Goal: Use online tool/utility: Utilize a website feature to perform a specific function

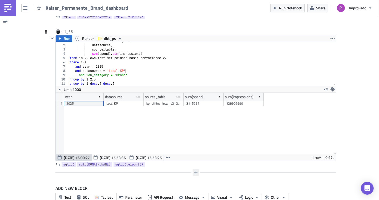
click at [194, 170] on icon "button" at bounding box center [196, 172] width 4 height 4
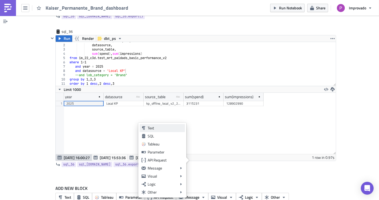
click at [155, 129] on div "Text" at bounding box center [165, 127] width 35 height 5
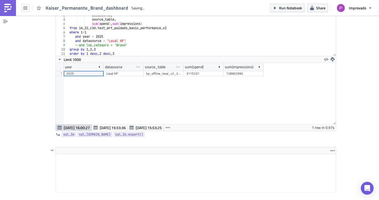
click at [97, 153] on html at bounding box center [196, 157] width 280 height 9
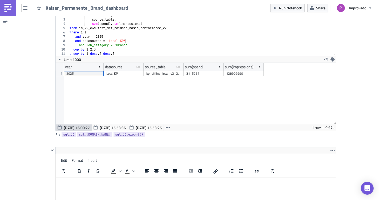
click at [95, 190] on p "____________________________________________________ __________________________…" at bounding box center [196, 192] width 276 height 26
click at [106, 191] on p "mrt_brand_cja_v2 data disxrepancies ___________________________________________…" at bounding box center [196, 197] width 276 height 17
drag, startPoint x: 126, startPoint y: 193, endPoint x: 27, endPoint y: 185, distance: 99.0
click at [56, 185] on html "____________________________________________________ mrt_brand_cja_v2 data disc…" at bounding box center [196, 192] width 280 height 31
click at [195, 197] on p "mrt_brand_cja_v2 data discrepancies ___________________________________________…" at bounding box center [196, 197] width 276 height 17
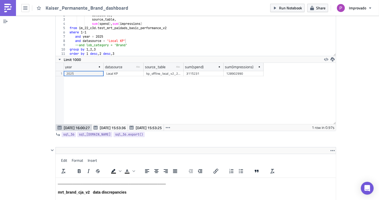
scroll to position [4846, 0]
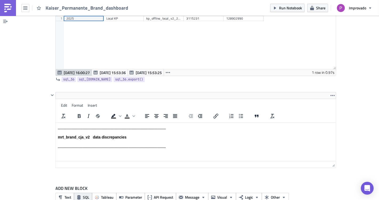
click at [79, 192] on button "SQL" at bounding box center [83, 196] width 18 height 9
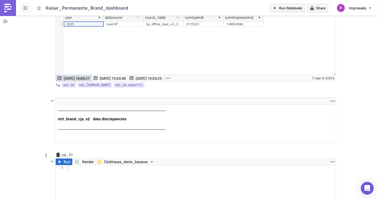
scroll to position [4875, 0]
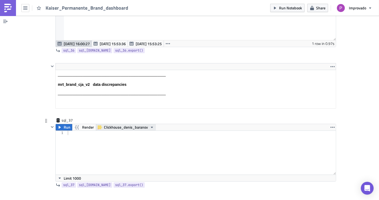
click at [116, 124] on span "Clickhouse_denis_baranov" at bounding box center [126, 127] width 44 height 6
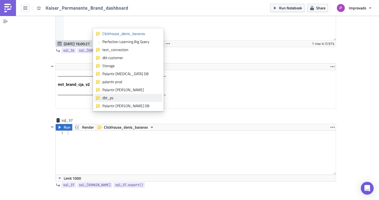
click at [119, 96] on div "dbt_ps" at bounding box center [131, 97] width 58 height 5
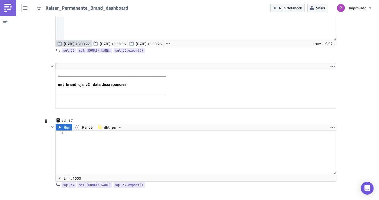
click at [103, 130] on div at bounding box center [202, 156] width 270 height 52
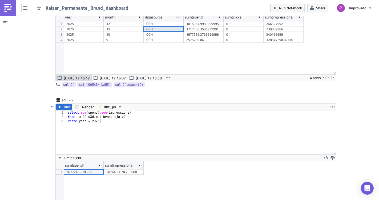
scroll to position [3185, 0]
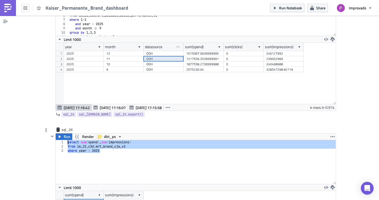
drag, startPoint x: 132, startPoint y: 145, endPoint x: 41, endPoint y: 131, distance: 92.3
click at [43, 131] on div "sql_26 Run Render dbt_ps where year = 2025 1 2 3 select sum ( spend ) , sum ( i…" at bounding box center [189, 201] width 293 height 148
type textarea "select sum(spend), sum(impressions) from im_22_c3d.mrt_brand_cja_v2"
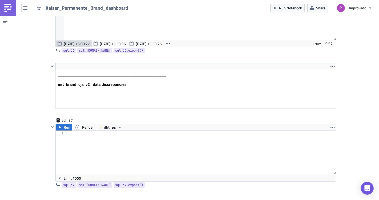
scroll to position [4895, 0]
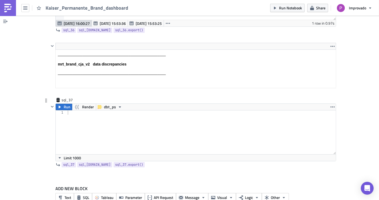
click at [85, 117] on div at bounding box center [202, 136] width 270 height 52
paste textarea "where year = 2025"
click at [125, 134] on div "select sum ( spend ) , sum ( impressions ) from im_22_c3d . mrt_brand_cja_v2 wh…" at bounding box center [202, 136] width 270 height 52
click at [127, 124] on div "select sum ( spend ) , sum ( impressions ) from im_22_c3d . mrt_brand_cja_v2 wh…" at bounding box center [202, 136] width 270 height 52
drag, startPoint x: 101, startPoint y: 109, endPoint x: 63, endPoint y: 108, distance: 37.4
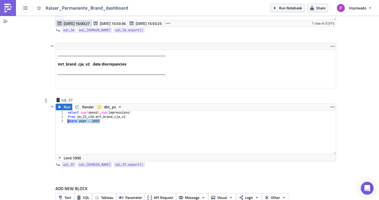
click at [63, 110] on div "where year = 2025 1 2 3 select sum ( spend ) , sum ( impressions ) from im_22_c…" at bounding box center [196, 132] width 280 height 44
click at [119, 117] on div "select sum ( spend ) , sum ( impressions ) from im_22_c3d . mrt_brand_cja_v2 wh…" at bounding box center [201, 132] width 269 height 44
click at [82, 121] on div "select sum ( spend ) , sum ( impressions ) from im_22_c3d . mrt_brand_cja_v2 wh…" at bounding box center [202, 136] width 270 height 52
click at [89, 110] on div "select sum ( spend ) , sum ( impressions ) from im_22_c3d . mrt_brand_cja_v2 wh…" at bounding box center [202, 136] width 270 height 52
click at [114, 110] on div "select sum ( spend ) , sum ( impressions ) from im_22_c3d . mrt_brand_cja_v2 wh…" at bounding box center [202, 136] width 270 height 52
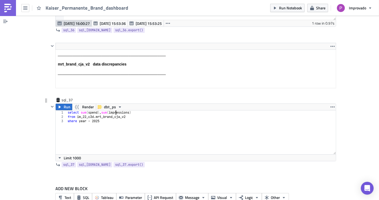
click at [121, 110] on div "select sum ( spend ) , sum ( impressions ) from im_22_c3d . mrt_brand_cja_v2 wh…" at bounding box center [202, 136] width 270 height 52
click at [125, 110] on div "select sum ( spend ) , sum ( impressions ) from im_22_c3d . mrt_brand_cja_v2 wh…" at bounding box center [202, 136] width 270 height 52
click at [130, 110] on div "select sum ( spend ) , sum ( impressions ) from im_22_c3d . mrt_brand_cja_v2 wh…" at bounding box center [202, 136] width 270 height 52
click at [134, 110] on div "select sum ( spend ) , sum ( impressions ) from im_22_c3d . mrt_brand_cja_v2 wh…" at bounding box center [202, 136] width 270 height 52
click at [133, 110] on div "select sum ( spend ) , sum ( impressions ) from im_22_c3d . mrt_brand_cja_v2 wh…" at bounding box center [202, 136] width 270 height 52
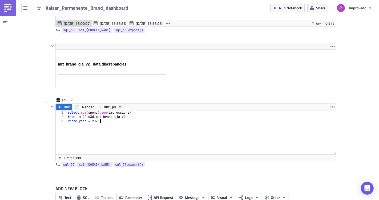
click at [128, 110] on div "select sum ( spend ) , sum ( impressions ) from im_22_c3d . mrt_brand_cja_v2 wh…" at bounding box center [202, 136] width 270 height 52
click at [138, 110] on div "select sum ( spend ) , sum ( impressions ) from im_22_c3d . mrt_brand_cja_v2 wh…" at bounding box center [202, 136] width 270 height 52
click at [129, 110] on div "select sum ( spend ) , sum ( impressions ) from im_22_c3d . mrt_brand_cja_v2 wh…" at bounding box center [202, 136] width 270 height 52
click at [114, 110] on div "select sum ( spend ) , sum ( impressions ) from im_22_c3d . mrt_brand_cja_v2 wh…" at bounding box center [202, 136] width 270 height 52
click at [128, 110] on div "select sum ( spend ) , sum ( impressions ) from im_22_c3d . mrt_brand_cja_v2 wh…" at bounding box center [202, 136] width 270 height 52
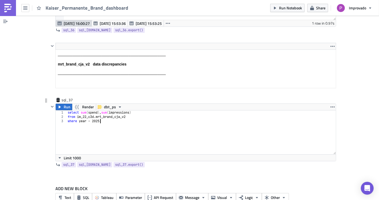
click at [129, 110] on div "select sum ( spend ) , sum ( impressions ) from im_22_c3d . mrt_brand_cja_v2 wh…" at bounding box center [202, 136] width 270 height 52
click at [133, 110] on div "select sum ( spend ) , sum ( impressions ) from im_22_c3d . mrt_brand_cja_v2 wh…" at bounding box center [202, 136] width 270 height 52
click at [129, 110] on div "select sum ( spend ) , sum ( impressions ) from im_22_c3d . mrt_brand_cja_v2 wh…" at bounding box center [202, 136] width 270 height 52
click at [104, 111] on div "select sum ( spend ) , sum ( impressions ) from im_22_c3d . mrt_brand_cja_v2 wh…" at bounding box center [202, 136] width 270 height 52
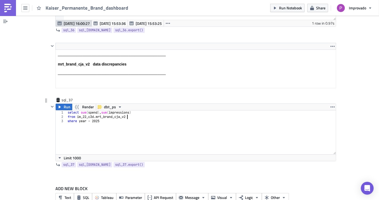
click at [125, 110] on div "select sum ( spend ) , sum ( impressions ) from im_22_c3d . mrt_brand_cja_v2 wh…" at bounding box center [202, 136] width 270 height 52
click at [136, 110] on div "select sum ( spend ) , sum ( impressions ) from im_22_c3d . mrt_brand_cja_v2 wh…" at bounding box center [202, 136] width 270 height 52
click at [86, 128] on div "select sum ( spend ) , sum ( impressions ) from im_22_c3d . mrt_brand_cja_v2 wh…" at bounding box center [202, 136] width 270 height 52
click at [124, 135] on div "select sum ( spend ) , sum ( impressions ) from im_22_c3d . mrt_brand_cja_v2 wh…" at bounding box center [202, 136] width 270 height 52
click at [121, 114] on div "select sum ( spend ) , sum ( impressions ) from im_22_c3d . mrt_brand_cja_v2 wh…" at bounding box center [202, 136] width 270 height 52
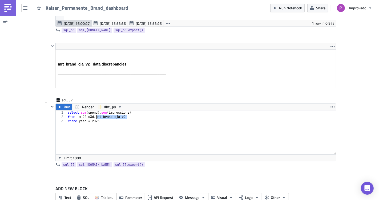
drag, startPoint x: 129, startPoint y: 105, endPoint x: 93, endPoint y: 104, distance: 36.1
click at [93, 110] on div "select sum ( spend ) , sum ( impressions ) from im_22_c3d . mrt_brand_cja_v2 wh…" at bounding box center [202, 136] width 270 height 52
type textarea "from im_22_c3d.mrt_brand_cja_v2"
click at [79, 193] on button "SQL" at bounding box center [83, 197] width 18 height 9
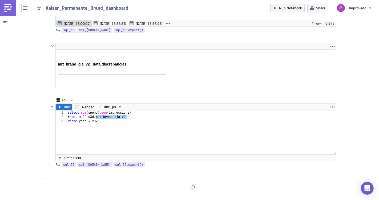
scroll to position [4918, 0]
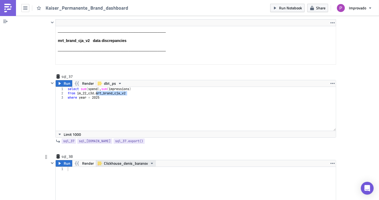
click at [136, 160] on span "Clickhouse_denis_baranov" at bounding box center [126, 163] width 44 height 6
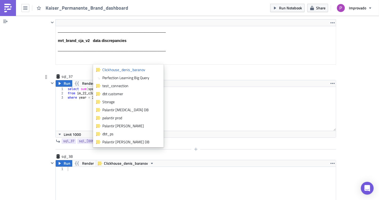
drag, startPoint x: 109, startPoint y: 133, endPoint x: 109, endPoint y: 137, distance: 3.7
click at [109, 133] on div "dbt_ps" at bounding box center [131, 133] width 58 height 5
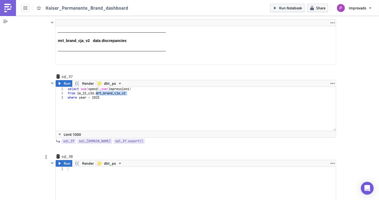
click at [94, 169] on div at bounding box center [202, 192] width 270 height 52
type textarea "select *"
paste textarea "mrt_brand_cja_v2"
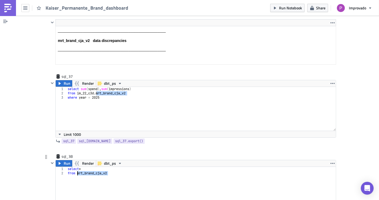
drag, startPoint x: 108, startPoint y: 162, endPoint x: 75, endPoint y: 160, distance: 33.1
click at [75, 166] on div "select * from mrt_brand_cja_v2" at bounding box center [202, 192] width 270 height 52
paste textarea "stg"
type textarea "from stg_brand_cja_v2"
click at [103, 166] on div "select * from stg_brand_cja_v2" at bounding box center [202, 192] width 270 height 52
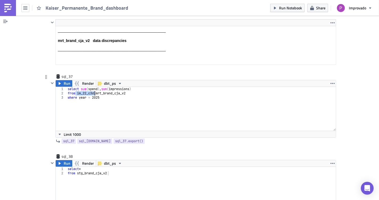
drag, startPoint x: 74, startPoint y: 81, endPoint x: 93, endPoint y: 79, distance: 18.7
click at [93, 87] on div "select sum ( spend ) , sum ( impressions ) from im_22_c3d . mrt_brand_cja_v2 wh…" at bounding box center [202, 113] width 270 height 52
click at [93, 87] on div "select sum ( spend ) , sum ( impressions ) from im_22_c3d . mrt_brand_cja_v2 wh…" at bounding box center [201, 109] width 269 height 44
click at [104, 97] on div "select sum ( spend ) , sum ( impressions ) from im_22_c3d . mrt_brand_cja_v2 wh…" at bounding box center [202, 113] width 270 height 52
click at [65, 80] on span "Run" at bounding box center [67, 83] width 7 height 6
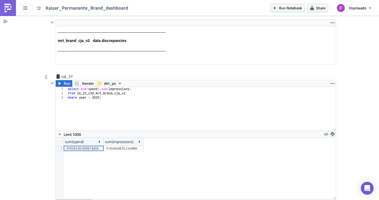
scroll to position [61, 280]
click at [67, 87] on div "select sum ( spend ) , sum ( impressions ) from im_22_c3d . mrt_brand_cja_v2 wh…" at bounding box center [202, 113] width 270 height 52
click at [64, 80] on span "Run" at bounding box center [67, 83] width 7 height 6
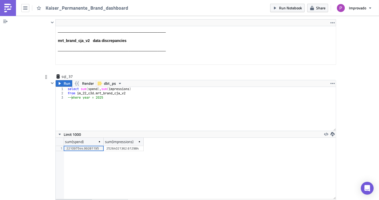
click at [101, 199] on span "[DATE] 19:00:08" at bounding box center [113, 202] width 26 height 6
click at [83, 199] on span "[DATE] 19:00:15" at bounding box center [77, 202] width 26 height 6
click at [97, 199] on button "[DATE] 19:00:08" at bounding box center [110, 202] width 36 height 6
click at [84, 199] on span "[DATE] 19:00:15" at bounding box center [77, 202] width 26 height 6
click at [96, 199] on button "[DATE] 19:00:08" at bounding box center [110, 202] width 36 height 6
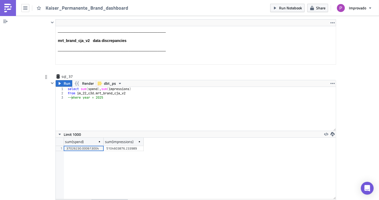
click at [86, 199] on span "[DATE] 19:00:15" at bounding box center [77, 202] width 26 height 6
click at [69, 87] on div "select sum ( spend ) , sum ( impressions ) from im_22_c3d . mrt_brand_cja_v2 --…" at bounding box center [202, 113] width 270 height 52
click at [64, 80] on span "Run" at bounding box center [67, 83] width 7 height 6
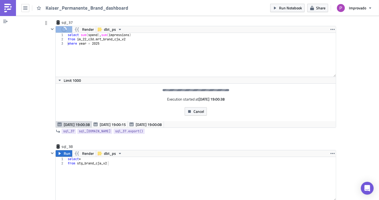
scroll to position [5007, 0]
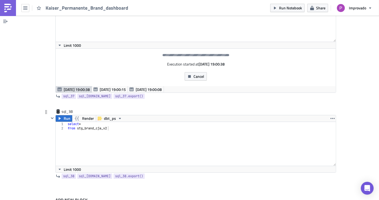
click at [137, 130] on div "select * from stg_brand_cja_v2" at bounding box center [202, 148] width 270 height 52
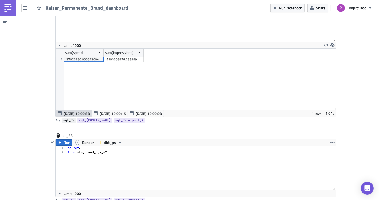
scroll to position [61, 280]
click at [64, 139] on span "Run" at bounding box center [67, 142] width 7 height 6
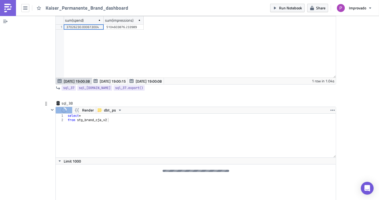
scroll to position [5067, 0]
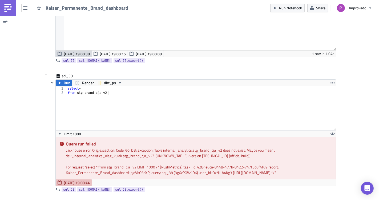
click at [123, 97] on div "select * from stg_brand_cja_v2" at bounding box center [202, 112] width 270 height 52
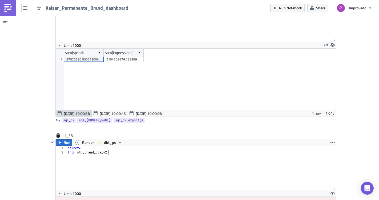
click at [75, 54] on div "sum(spend) sum(impressions) 1 37026230.000613004 5104603876.233989" at bounding box center [196, 79] width 280 height 61
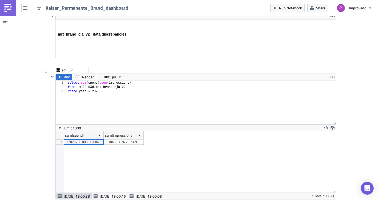
scroll to position [4918, 0]
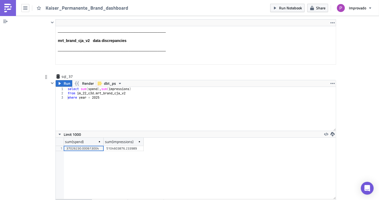
click at [81, 95] on div "select sum ( spend ) , sum ( impressions ) from im_22_c3d . mrt_brand_cja_v2 wh…" at bounding box center [202, 113] width 270 height 52
drag, startPoint x: 93, startPoint y: 80, endPoint x: 87, endPoint y: 79, distance: 5.9
click at [92, 87] on div "select sum ( spend ) , sum ( impressions ) from im_22_c3d . mrt_brand_cja_v2 wh…" at bounding box center [202, 113] width 270 height 52
type textarea "from im_22_c3d.mrt_brand_cja_v2"
click at [64, 80] on span "Run" at bounding box center [67, 83] width 7 height 6
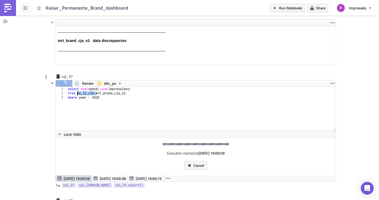
drag, startPoint x: 94, startPoint y: 81, endPoint x: 75, endPoint y: 81, distance: 18.4
click at [75, 87] on div "select sum ( spend ) , sum ( impressions ) from im_22_c3d . mrt_brand_cja_v2 wh…" at bounding box center [202, 113] width 270 height 52
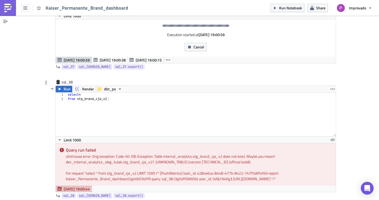
scroll to position [5037, 0]
click at [98, 97] on div "select * from stg_brand_cja_v2" at bounding box center [202, 118] width 270 height 52
click at [74, 78] on div at bounding box center [192, 74] width 287 height 6
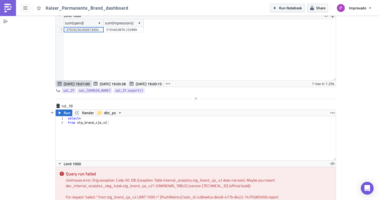
scroll to position [61, 280]
click at [74, 116] on div "select * from stg_brand_cja_v2" at bounding box center [202, 142] width 270 height 52
click at [75, 116] on div "select * from stg_brand_cja_v2" at bounding box center [202, 142] width 270 height 52
paste textarea "im_22_c3d."
type textarea "from im_22_c3d.stg_brand_cja_v2"
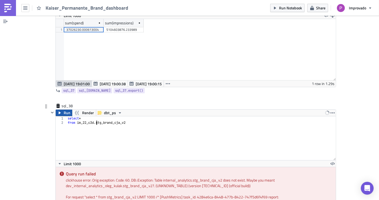
click at [64, 109] on span "Run" at bounding box center [67, 112] width 7 height 6
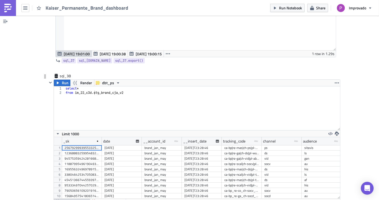
scroll to position [61, 286]
click at [105, 150] on div "[DATE]" at bounding box center [122, 152] width 35 height 5
click at [148, 150] on div "brand_jan_may" at bounding box center [162, 152] width 35 height 5
click at [186, 150] on div "[DATE]T23:28:46" at bounding box center [202, 152] width 35 height 5
click at [236, 150] on div "ca-bp|re-ga|ch-ds|pl-wu|ta-bhv|au-ls|bo-cons|" at bounding box center [242, 152] width 35 height 5
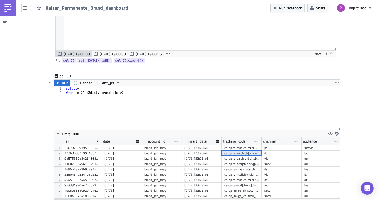
click at [185, 156] on div "[DATE]T23:28:46" at bounding box center [202, 158] width 35 height 5
click at [105, 161] on div "[DATE]" at bounding box center [122, 163] width 35 height 5
click at [87, 161] on div "11887995496190493076" at bounding box center [82, 163] width 35 height 5
click at [116, 161] on div "[DATE]" at bounding box center [122, 163] width 35 height 5
click at [161, 161] on div "brand_jan_may" at bounding box center [162, 163] width 35 height 5
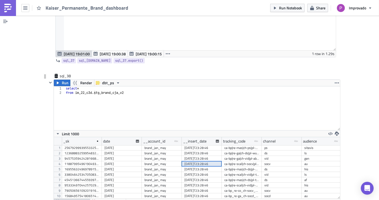
click at [197, 161] on div "[DATE]T23:28:46" at bounding box center [202, 163] width 35 height 5
click at [225, 161] on div "ca-bp|re-scal|ch-socv|pl-me|ta-rtg|au-aubm|bo-cons|" at bounding box center [242, 163] width 35 height 5
click at [182, 161] on div "[DATE]T23:28:46" at bounding box center [202, 163] width 40 height 5
click at [145, 161] on div "brand_jan_may" at bounding box center [162, 163] width 35 height 5
click at [112, 161] on div "[DATE]" at bounding box center [122, 163] width 35 height 5
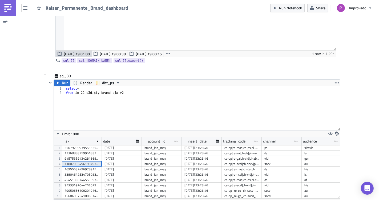
click at [88, 161] on div "11887995496190493076" at bounding box center [82, 163] width 35 height 5
click at [81, 166] on div "16955632496978915830" at bounding box center [82, 168] width 35 height 5
click at [130, 172] on div "[DATE]" at bounding box center [122, 174] width 35 height 5
click at [185, 172] on div "[DATE]T23:28:46" at bounding box center [202, 174] width 35 height 5
drag, startPoint x: 213, startPoint y: 160, endPoint x: 237, endPoint y: 160, distance: 24.3
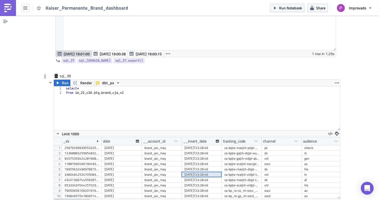
click at [214, 172] on div "[DATE]T23:28:46" at bounding box center [202, 174] width 35 height 5
click at [237, 172] on div "ca-bp|re-ncal|ch-vid|pl-td|ta-ctxt|au-ls|bo-awr|" at bounding box center [242, 174] width 35 height 5
click at [157, 172] on div "brand_jan_may" at bounding box center [162, 174] width 35 height 5
click at [116, 172] on div "[DATE]" at bounding box center [122, 174] width 35 height 5
click at [85, 172] on div "3380464253470508386" at bounding box center [82, 174] width 35 height 5
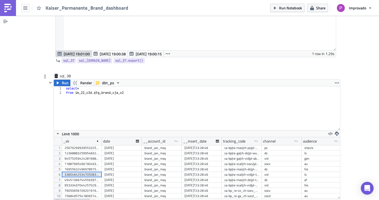
click at [173, 172] on div "brand_jan_may" at bounding box center [162, 174] width 35 height 5
click at [222, 172] on div "ca-bp|re-ncal|ch-vid|pl-td|ta-ctxt|au-ls|bo-awr|" at bounding box center [242, 174] width 40 height 5
click at [248, 172] on div "ca-bp|re-ncal|ch-vid|pl-td|ta-ctxt|au-ls|bo-awr|" at bounding box center [242, 174] width 35 height 5
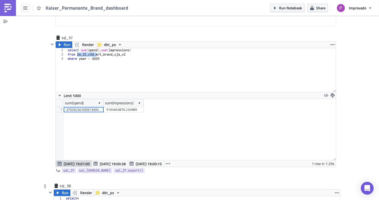
scroll to position [4948, 0]
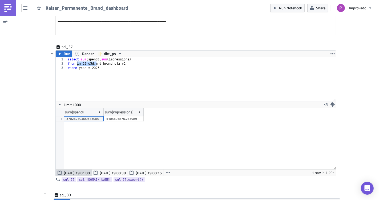
click at [241, 136] on div "sum(spend) sum(impressions) 1 37026230.000613004 5104603876.233989" at bounding box center [196, 138] width 280 height 61
click at [182, 68] on div "select sum ( spend ) , sum ( impressions ) from im_22_c3d . mrt_brand_cja_v2 wh…" at bounding box center [202, 83] width 270 height 52
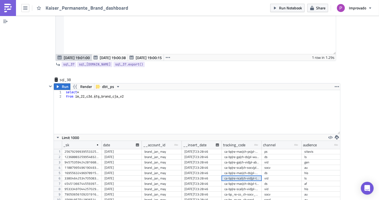
scroll to position [5067, 0]
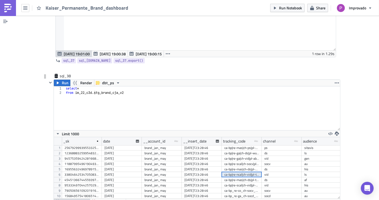
click at [126, 161] on div "[DATE]" at bounding box center [122, 163] width 35 height 5
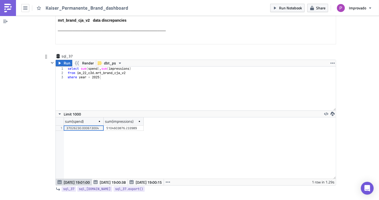
scroll to position [4948, 0]
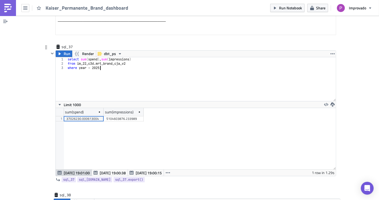
click at [83, 73] on div "select sum ( spend ) , sum ( impressions ) from im_22_c3d . mrt_brand_cja_v2 wh…" at bounding box center [202, 83] width 270 height 52
click at [79, 57] on div "select sum ( spend ) , sum ( impressions ) from im_22_c3d . mrt_brand_cja_v2 wh…" at bounding box center [202, 83] width 270 height 52
click at [155, 57] on div "select --sum(spend), sum(impressions) from im_22_c3d . mrt_brand_cja_v2 where y…" at bounding box center [202, 83] width 270 height 52
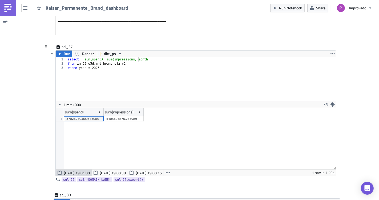
click at [137, 57] on div "select --sum(spend), sum(impressions) month from im_22_c3d . mrt_brand_cja_v2 w…" at bounding box center [202, 83] width 270 height 52
drag, startPoint x: 148, startPoint y: 45, endPoint x: 137, endPoint y: 47, distance: 11.5
click at [137, 57] on div "select --sum(spend), sum(impressions) month from im_22_c3d . mrt_brand_cja_v2 w…" at bounding box center [202, 83] width 270 height 52
click at [79, 57] on div "select --sum(spend), sum(impressions) from im_22_c3d . mrt_brand_cja_v2 where y…" at bounding box center [202, 83] width 270 height 52
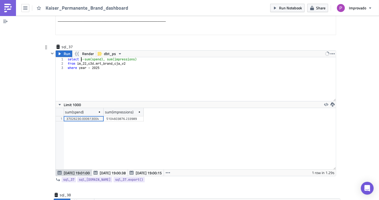
paste textarea "month"
click at [65, 50] on span "Run" at bounding box center [67, 53] width 7 height 6
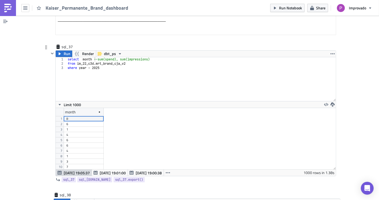
scroll to position [61, 280]
type textarea "where year = 2025"
click at [103, 57] on div "select month --sum(spend), sum(impressions) from im_22_c3d . mrt_brand_cja_v2 w…" at bounding box center [202, 83] width 270 height 52
type textarea "limit 1 by month"
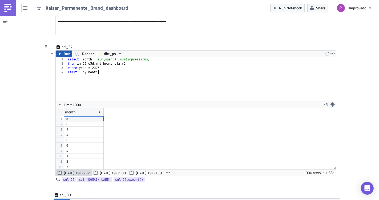
click at [64, 50] on span "Run" at bounding box center [67, 53] width 7 height 6
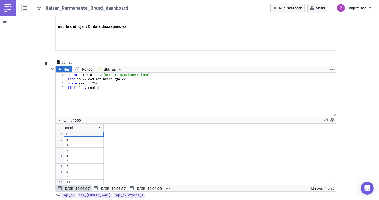
scroll to position [4962, 0]
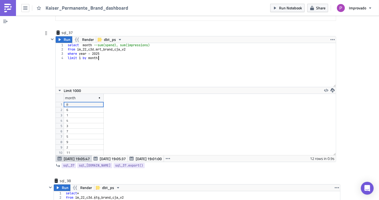
click at [91, 61] on div "select month --sum(spend), sum(impressions) from im_22_c3d . mrt_brand_cja_v2 w…" at bounding box center [202, 69] width 270 height 52
drag, startPoint x: 107, startPoint y: 44, endPoint x: 63, endPoint y: 45, distance: 44.0
click at [63, 45] on div "limit 1 by month 1 2 3 4 select month --sum(spend), sum(impressions) from im_22…" at bounding box center [196, 65] width 280 height 44
drag, startPoint x: 77, startPoint y: 41, endPoint x: 100, endPoint y: 42, distance: 22.7
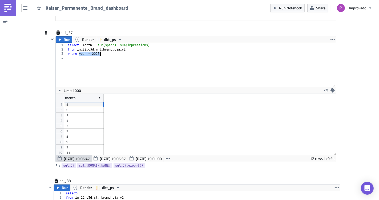
click at [100, 43] on div "select month --sum(spend), sum(impressions) from im_22_c3d . mrt_brand_cja_v2 w…" at bounding box center [202, 69] width 270 height 52
drag, startPoint x: 97, startPoint y: 32, endPoint x: 80, endPoint y: 32, distance: 16.3
click at [80, 43] on div "select month --sum(spend), sum(impressions) from im_22_c3d . mrt_brand_cja_v2 w…" at bounding box center [202, 69] width 270 height 52
drag, startPoint x: 98, startPoint y: 41, endPoint x: 78, endPoint y: 39, distance: 20.6
click at [78, 43] on div "select sum ( spend ) , sum ( impressions ) from im_22_c3d . mrt_brand_cja_v2 wh…" at bounding box center [202, 69] width 270 height 52
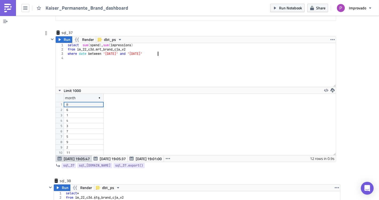
scroll to position [0, 7]
click at [58, 37] on icon "button" at bounding box center [60, 39] width 4 height 4
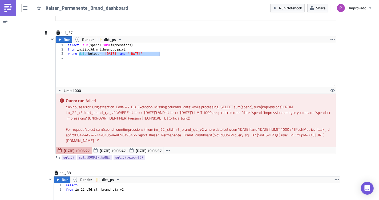
drag, startPoint x: 76, startPoint y: 42, endPoint x: 163, endPoint y: 41, distance: 86.4
click at [163, 43] on div "select sum ( spend ) , sum ( impressions ) from im_22_c3d . mrt_brand_cja_v2 wh…" at bounding box center [202, 69] width 270 height 52
type textarea "where"
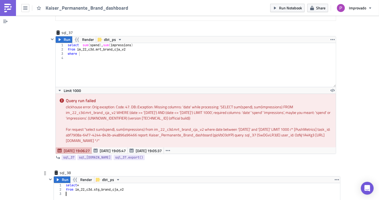
scroll to position [0, 0]
paste textarea "date between '[DATE]' and '[DATE]'"
type textarea "where date between '[DATE]' and '[DATE]'"
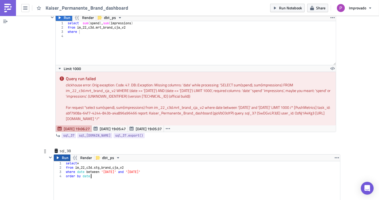
scroll to position [4992, 0]
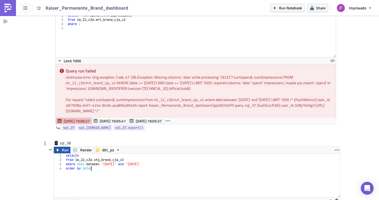
click at [62, 146] on span "Run" at bounding box center [65, 149] width 7 height 6
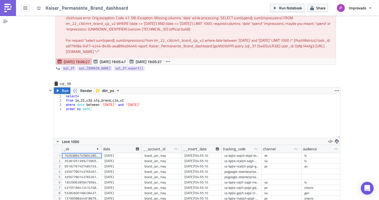
scroll to position [61, 286]
click at [106, 99] on div "select * from im_22_c3d . stg_brand_cja_v2 where date between '[DATE]' and '[DA…" at bounding box center [203, 120] width 276 height 52
click at [62, 87] on span "Run" at bounding box center [65, 90] width 7 height 6
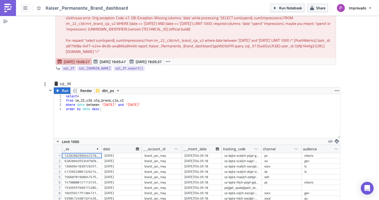
click at [174, 94] on div "select * from im_22_c3d . stg_brand_cja_v2 where date between '[DATE]' and '[DA…" at bounding box center [203, 120] width 276 height 52
click at [147, 94] on div "select * from im_22_c3d . stg_brand_cja_v2 where date between '[DATE]' and '[DA…" at bounding box center [203, 120] width 276 height 52
click at [62, 87] on span "Run" at bounding box center [65, 90] width 7 height 6
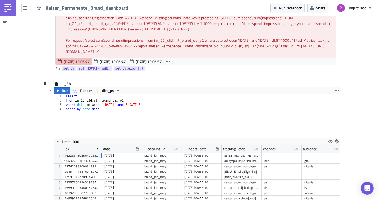
scroll to position [61, 286]
click at [107, 97] on div "select * from im_22_c3d . stg_brand_cja_v2 where date between '[DATE]' and '[DA…" at bounding box center [203, 120] width 276 height 52
type textarea "order by date"
click at [65, 87] on span "Run" at bounding box center [65, 90] width 7 height 6
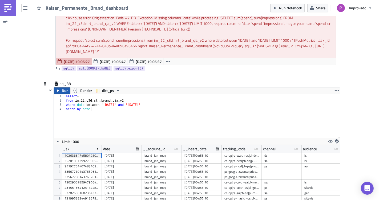
scroll to position [61, 286]
drag, startPoint x: 91, startPoint y: 97, endPoint x: 65, endPoint y: 98, distance: 26.1
click at [65, 98] on div "select * from im_22_c3d . stg_brand_cja_v2 where date between '[DATE]' and '[DA…" at bounding box center [203, 120] width 276 height 52
click at [91, 95] on div "select * from im_22_c3d . stg_brand_cja_v2 where date between '[DATE]' and '[DA…" at bounding box center [203, 120] width 276 height 52
drag, startPoint x: 93, startPoint y: 95, endPoint x: 62, endPoint y: 95, distance: 30.7
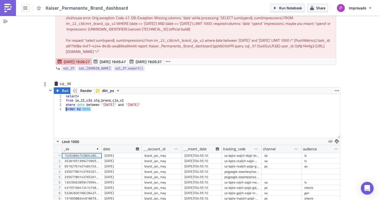
click at [62, 95] on div "order by date 1 2 3 4 select * from im_22_c3d . stg_brand_cja_v2 where date bet…" at bounding box center [197, 116] width 286 height 44
type textarea "where date between '[DATE]' and '[DATE]'"
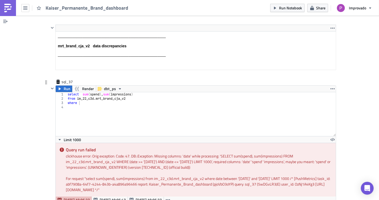
scroll to position [4903, 0]
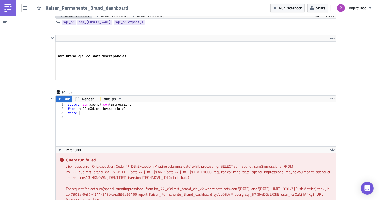
click at [124, 116] on div "select sum ( spend ) , sum ( impressions ) from im_22_c3d . mrt_brand_cja_v2 wh…" at bounding box center [202, 128] width 270 height 52
click at [85, 102] on div "select sum ( spend ) , sum ( impressions ) from im_22_c3d . mrt_brand_cja_v2 wh…" at bounding box center [202, 128] width 270 height 52
click at [80, 102] on div "select sum ( spend ) , sum ( impressions ) from im_22_c3d . mrt_brand_cja_v2 wh…" at bounding box center [202, 128] width 270 height 52
click at [81, 102] on div "select sum ( spend ) , sum ( impressions ) from im_22_c3d . mrt_brand_cja_v2 wh…" at bounding box center [202, 128] width 270 height 52
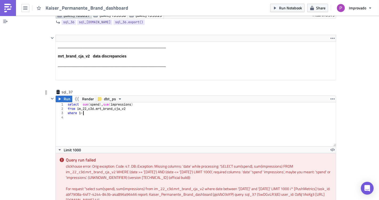
type textarea "where 1=1"
type textarea "and year = '2025'"
click at [166, 108] on div "select sum ( spend ) , sum ( impressions ) from im_22_c3d . mrt_brand_cja_v2 wh…" at bounding box center [202, 128] width 270 height 52
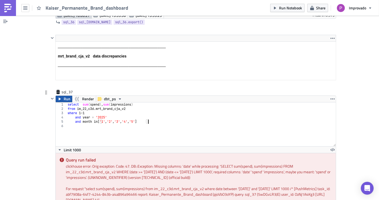
type textarea "and month in ['1', '2', '3', '4', '5']"
click at [64, 95] on span "Run" at bounding box center [67, 98] width 7 height 6
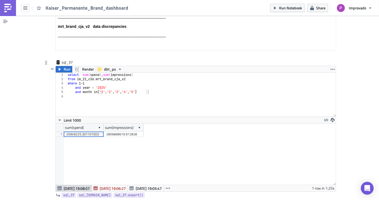
scroll to position [61, 280]
click at [192, 146] on div "sum(spend) sum(impressions) 1 20949225.301101003 2806868619.912828" at bounding box center [196, 153] width 280 height 61
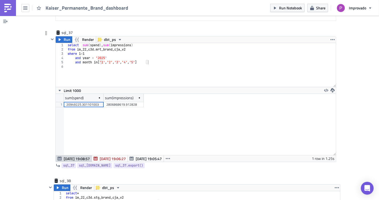
scroll to position [4992, 0]
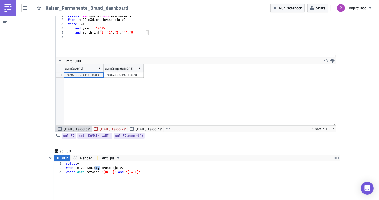
drag, startPoint x: 98, startPoint y: 155, endPoint x: 92, endPoint y: 154, distance: 5.4
click at [92, 161] on div "select * from im_22_c3d . stg_brand_cja_v2 where date between '[DATE]' and '[DA…" at bounding box center [203, 187] width 276 height 52
click at [151, 166] on div "select * from im_22_c3d . stg_brand_cja_v2 where date between '[DATE]' and '[DA…" at bounding box center [203, 187] width 276 height 52
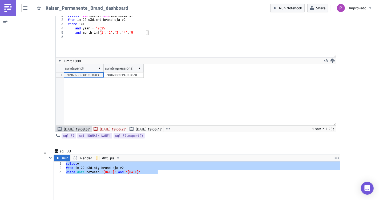
drag, startPoint x: 161, startPoint y: 159, endPoint x: 62, endPoint y: 152, distance: 98.7
click at [62, 161] on div "where date between '[DATE]' and '[DATE]' 1 2 3 select * from im_22_c3d . stg_br…" at bounding box center [197, 183] width 286 height 44
type textarea "select * from im_22_c3d.stg_brand_cja_v2"
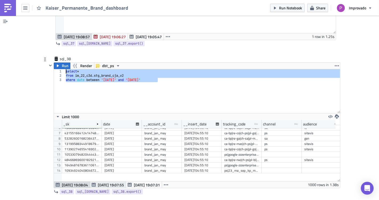
scroll to position [5110, 0]
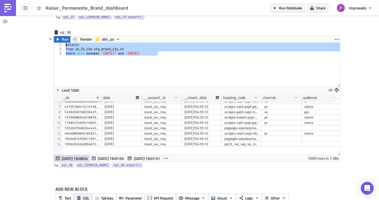
click at [84, 195] on span "SQL" at bounding box center [86, 198] width 6 height 6
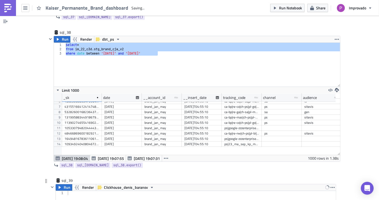
scroll to position [5134, 0]
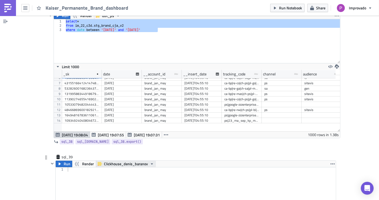
click at [117, 160] on span "Clickhouse_denis_baranov" at bounding box center [126, 163] width 44 height 6
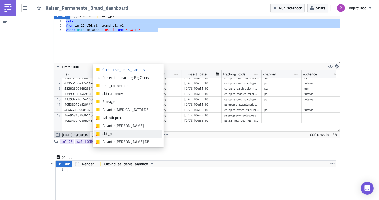
click at [109, 135] on div "dbt_ps" at bounding box center [131, 133] width 58 height 5
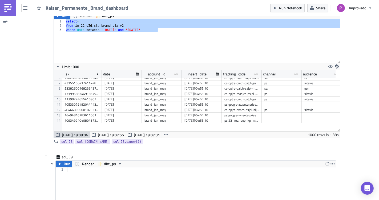
click at [99, 167] on div at bounding box center [202, 193] width 270 height 52
paste textarea "where date between '[DATE]' and '[DATE]'"
click at [99, 167] on div "select * from im_22_c3d . stg_brand_cja_v2 where date between '[DATE]' and '[DA…" at bounding box center [202, 193] width 270 height 52
type textarea "from im_22_[DOMAIN_NAME]_brand_cja_v2"
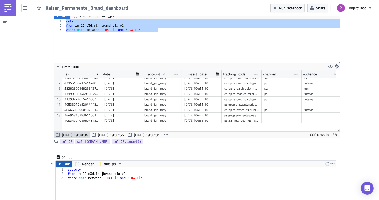
click at [65, 160] on span "Run" at bounding box center [67, 163] width 7 height 6
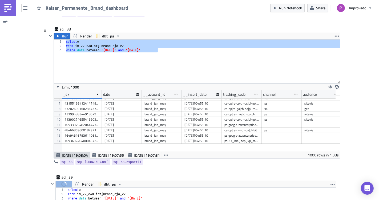
scroll to position [5104, 0]
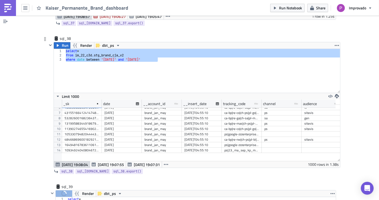
type textarea "where date between '[DATE]' and '[DATE]'"
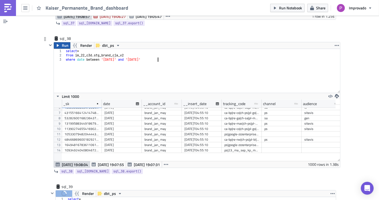
click at [62, 42] on span "Run" at bounding box center [65, 45] width 7 height 6
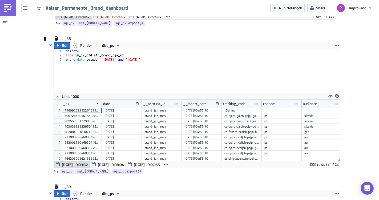
scroll to position [61, 286]
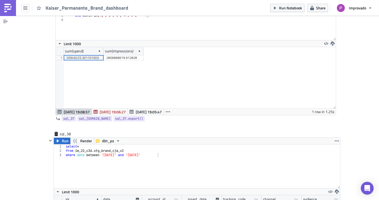
scroll to position [4956, 0]
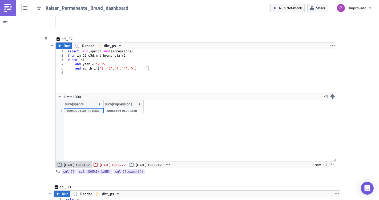
type textarea "select sum(spend), sum(impressions)"
drag, startPoint x: 137, startPoint y: 38, endPoint x: 81, endPoint y: 38, distance: 55.8
click at [81, 49] on div "select sum ( spend ) , sum ( impressions ) from im_22_c3d . mrt_brand_cja_v2 wh…" at bounding box center [202, 75] width 270 height 52
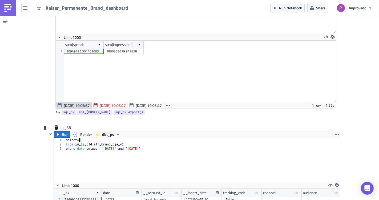
drag, startPoint x: 83, startPoint y: 126, endPoint x: 76, endPoint y: 128, distance: 6.8
click at [76, 138] on div "select * from im_22_c3d . stg_brand_cja_v2 where date between '[DATE]' and '[DA…" at bounding box center [203, 164] width 276 height 52
paste textarea "sum(spend), sum(impressions)"
type textarea "select sum(spend), sum(impressions)"
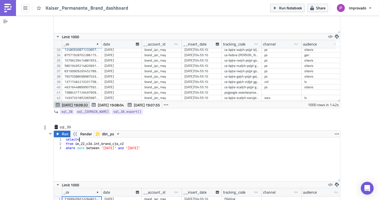
scroll to position [0, 1]
click at [79, 137] on div "select * from im_22_c3d . int_brand_cja_v2 where date between '[DATE]' and '[DA…" at bounding box center [203, 163] width 276 height 52
paste textarea "sum(spend), sum(impressions)"
type textarea "select sum(spend), sum(impressions)"
click at [62, 130] on span "Run" at bounding box center [65, 133] width 7 height 6
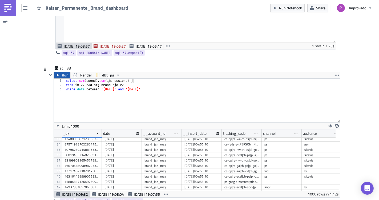
click at [62, 72] on span "Run" at bounding box center [65, 75] width 7 height 6
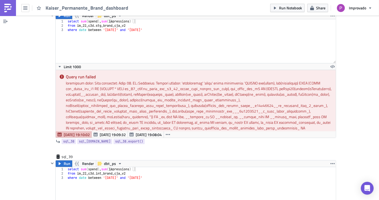
scroll to position [5104, 0]
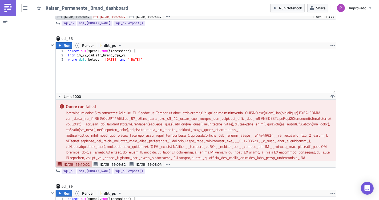
type textarea "where date between '[DATE]' and '[DATE]'"
click at [220, 64] on div "select sum ( spend ) , sum ( impressions ) from im_22_c3d . stg_brand_cja_v2 wh…" at bounding box center [201, 75] width 269 height 52
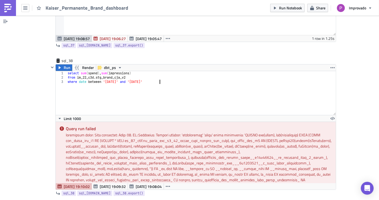
scroll to position [5074, 0]
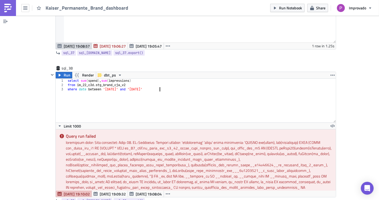
click at [170, 88] on div "select sum ( spend ) , sum ( impressions ) from im_22_c3d . stg_brand_cja_v2 wh…" at bounding box center [201, 104] width 269 height 52
click at [104, 88] on div "select sum ( spend ) , sum ( impressions ) from im_22_c3d . stg_brand_cja_v2 wh…" at bounding box center [201, 104] width 269 height 52
click at [120, 78] on div "select sum ( spend ) , sum ( impressions ) from im_22_c3d . stg_brand_cja_v2 wh…" at bounding box center [201, 104] width 269 height 52
click at [129, 89] on div "select sum ( spend ) , sum ( impressions ) from im_22_c3d . stg_brand_cja_v2 wh…" at bounding box center [201, 104] width 269 height 52
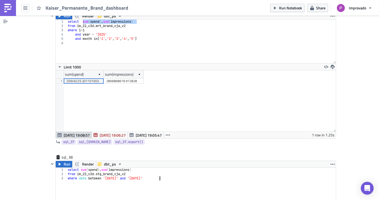
scroll to position [4926, 0]
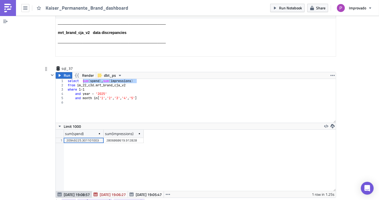
click at [81, 79] on div "select sum ( spend ) , sum ( impressions ) from im_22_c3d . mrt_brand_cja_v2 wh…" at bounding box center [201, 101] width 269 height 44
click at [65, 72] on span "Run" at bounding box center [67, 75] width 7 height 6
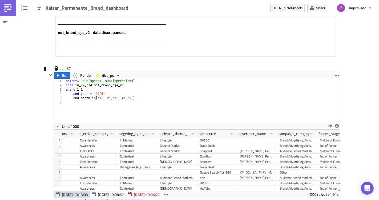
scroll to position [0, 222]
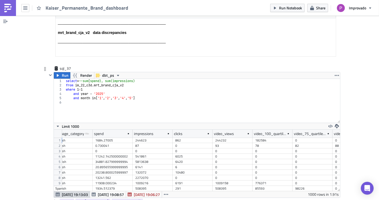
click at [86, 79] on div "select * --sum(spend), sum(impressions) from im_22_c3d . mrt_brand_cja_v2 where…" at bounding box center [203, 105] width 276 height 52
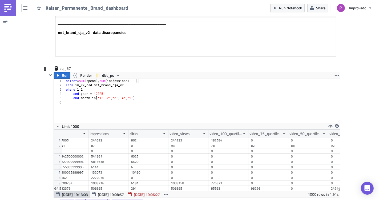
scroll to position [0, 556]
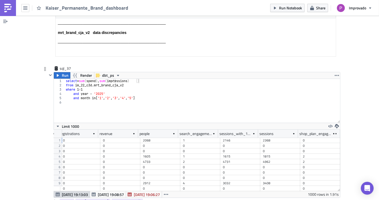
click at [139, 79] on div "select * sum ( spend ) , sum ( impressions ) from im_22_c3d . mrt_brand_cja_v2 …" at bounding box center [203, 105] width 276 height 52
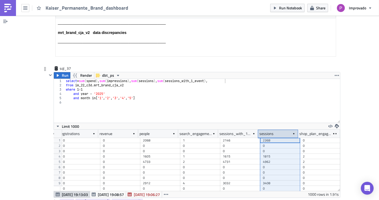
drag, startPoint x: 256, startPoint y: 120, endPoint x: 262, endPoint y: 121, distance: 6.2
click at [263, 129] on div "sessions" at bounding box center [278, 133] width 40 height 8
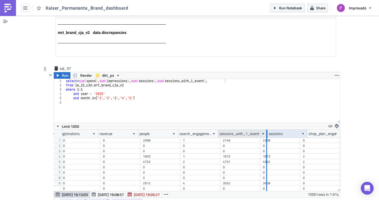
drag, startPoint x: 254, startPoint y: 121, endPoint x: 264, endPoint y: 122, distance: 9.9
click at [266, 129] on div at bounding box center [266, 133] width 1 height 8
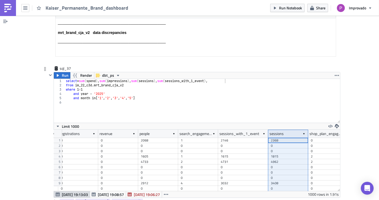
click at [230, 79] on div "select * sum ( spend ) , sum ( impressions ) , sum ( sessions ) , sum ( session…" at bounding box center [203, 105] width 276 height 52
click at [232, 87] on div "select * sum ( spend ) , sum ( impressions ) , sum ( sessions ) , sum ( session…" at bounding box center [203, 105] width 276 height 52
drag, startPoint x: 244, startPoint y: 68, endPoint x: 223, endPoint y: 67, distance: 20.8
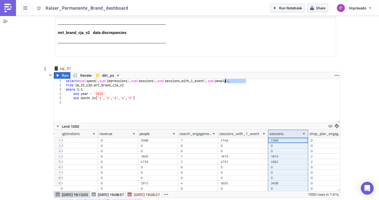
click at [223, 79] on div "select * sum ( spend ) , sum ( impressions ) , sum ( sessions ) , sum ( session…" at bounding box center [203, 105] width 276 height 52
drag, startPoint x: 140, startPoint y: 69, endPoint x: 142, endPoint y: 85, distance: 16.1
click at [139, 79] on div "select * sum ( spend ) , sum ( impressions ) , sum ( sessions ) , sum ( session…" at bounding box center [203, 105] width 276 height 52
paste textarea "people)sum("
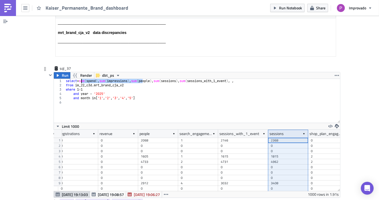
drag, startPoint x: 141, startPoint y: 68, endPoint x: 79, endPoint y: 67, distance: 61.6
click at [79, 79] on div "select * sum ( spend ) , sum ( impressions ) , sum ( people ) , sum ( sessions …" at bounding box center [203, 105] width 276 height 52
click at [112, 79] on div "select sum ( people ) , sum ( sessions ) , sum ( sessions_with_1_event ) , , fr…" at bounding box center [203, 105] width 276 height 52
click at [117, 79] on div "select sum ( people ) , sum ( sessions ) , sum ( sessions_with_1_event ) , , fr…" at bounding box center [203, 105] width 276 height 52
click at [144, 79] on div "select sum ( people ) , sum ( sessions ) , sum ( sessions_with_1_event ) , , fr…" at bounding box center [203, 105] width 276 height 52
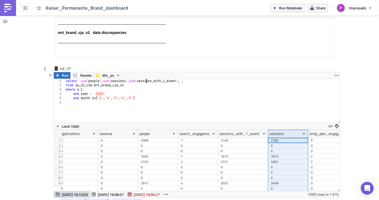
click at [176, 79] on div "select sum ( people ) , sum ( sessions ) , sum ( sessions_with_1_event ) , , fr…" at bounding box center [203, 105] width 276 height 52
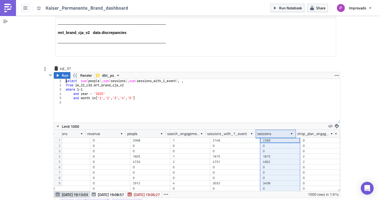
click at [200, 79] on div "select sum ( people ) , sum ( sessions ) , sum ( sessions_with_1_event ) , , fr…" at bounding box center [203, 105] width 276 height 52
click at [186, 79] on div "select sum ( people ) , sum ( sessions ) , sum ( sessions_with_1_event ) , , fr…" at bounding box center [203, 105] width 276 height 52
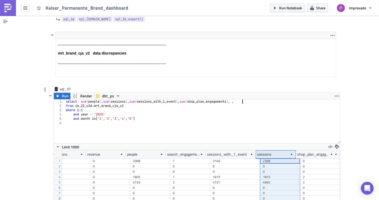
scroll to position [4897, 0]
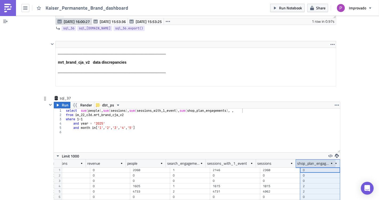
click at [302, 159] on div "shop_plan_engagement" at bounding box center [313, 163] width 33 height 8
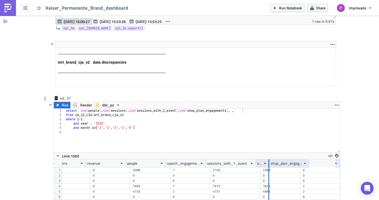
drag, startPoint x: 292, startPoint y: 150, endPoint x: 265, endPoint y: 152, distance: 27.3
click at [265, 159] on div "sessions" at bounding box center [262, 163] width 13 height 8
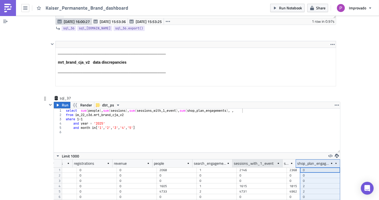
scroll to position [0, 1030]
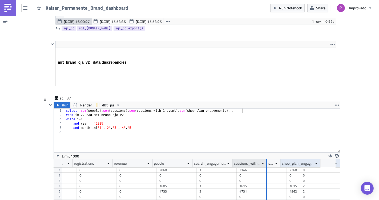
drag, startPoint x: 280, startPoint y: 151, endPoint x: 264, endPoint y: 151, distance: 15.5
click at [266, 159] on div at bounding box center [266, 163] width 1 height 8
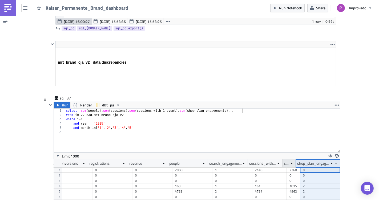
scroll to position [0, 1014]
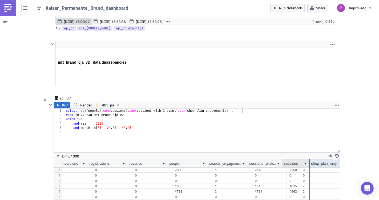
drag, startPoint x: 292, startPoint y: 149, endPoint x: 313, endPoint y: 147, distance: 20.9
click at [310, 159] on div at bounding box center [309, 163] width 1 height 8
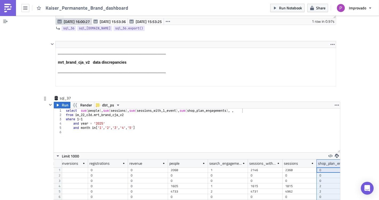
click at [234, 108] on div "select sum ( people ) , sum ( sessions ) , sum ( sessions_with_1_event ) , sum …" at bounding box center [203, 134] width 276 height 52
click at [238, 108] on div "select sum ( people ) , sum ( sessions ) , sum ( sessions_with_1_event ) , sum …" at bounding box center [203, 134] width 276 height 52
type textarea "select sum(people), sum(sessions), sum(sessions_with_1_event), sum(shop_plan_en…"
click at [66, 102] on span "Run" at bounding box center [65, 105] width 7 height 6
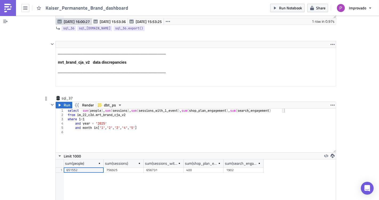
scroll to position [61, 280]
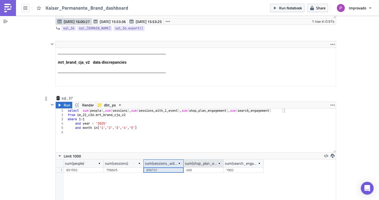
click at [184, 159] on div "sum(shop_plan_engagement)" at bounding box center [204, 163] width 40 height 8
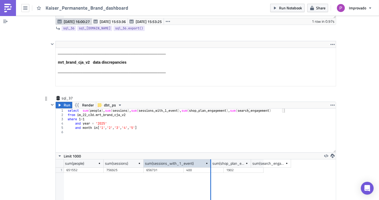
drag, startPoint x: 181, startPoint y: 149, endPoint x: 208, endPoint y: 150, distance: 27.2
click at [210, 159] on div at bounding box center [210, 163] width 1 height 8
drag, startPoint x: 208, startPoint y: 150, endPoint x: 193, endPoint y: 150, distance: 14.9
click at [196, 159] on div at bounding box center [196, 163] width 1 height 8
drag, startPoint x: 193, startPoint y: 150, endPoint x: 197, endPoint y: 149, distance: 4.5
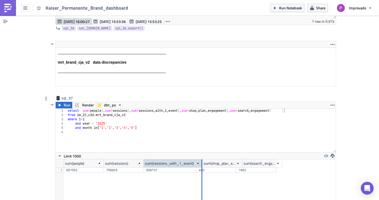
click at [202, 159] on div at bounding box center [202, 163] width 1 height 8
drag, startPoint x: 197, startPoint y: 149, endPoint x: 194, endPoint y: 150, distance: 3.5
click at [194, 159] on div "sum(sessions_with_1_event)" at bounding box center [173, 163] width 58 height 8
drag, startPoint x: 198, startPoint y: 149, endPoint x: 195, endPoint y: 149, distance: 3.5
click at [197, 159] on div at bounding box center [197, 163] width 1 height 8
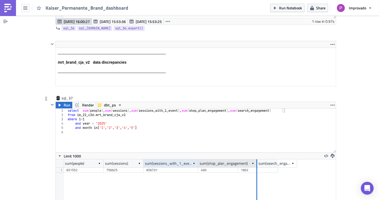
drag, startPoint x: 235, startPoint y: 151, endPoint x: 254, endPoint y: 150, distance: 19.0
click at [256, 159] on div at bounding box center [256, 163] width 1 height 8
drag, startPoint x: 254, startPoint y: 150, endPoint x: 248, endPoint y: 150, distance: 5.9
click at [250, 159] on div at bounding box center [250, 163] width 1 height 8
click at [252, 159] on div at bounding box center [252, 163] width 1 height 8
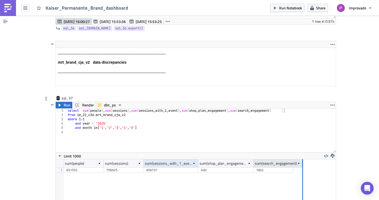
drag, startPoint x: 290, startPoint y: 150, endPoint x: 300, endPoint y: 149, distance: 9.4
click at [303, 159] on div at bounding box center [303, 163] width 1 height 8
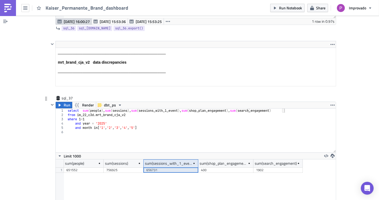
click at [249, 186] on div "sum(people) sum(sessions) sum(sessions_with_1_event) sum(shop_plan_engagement) …" at bounding box center [196, 189] width 280 height 61
click at [161, 163] on div "sum(people) sum(sessions) sum(sessions_with_1_event) sum(shop_plan_engagement) …" at bounding box center [196, 189] width 280 height 61
click at [120, 167] on div "756925" at bounding box center [123, 169] width 35 height 5
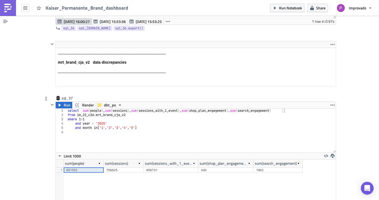
click at [90, 167] on div "651552" at bounding box center [83, 169] width 35 height 5
click at [139, 159] on div "sum(sessions)" at bounding box center [124, 163] width 40 height 8
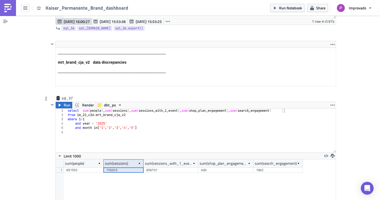
click at [162, 167] on div "656731" at bounding box center [170, 169] width 49 height 5
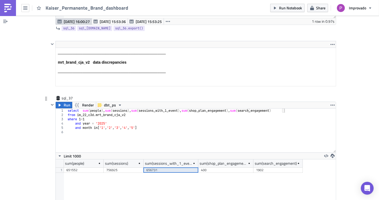
click at [233, 167] on div "400" at bounding box center [226, 169] width 50 height 5
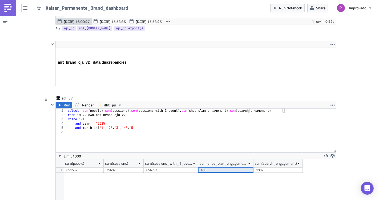
click at [264, 167] on div "1902" at bounding box center [278, 169] width 44 height 5
click at [212, 167] on div "400" at bounding box center [226, 169] width 50 height 5
click at [158, 167] on div "656731" at bounding box center [170, 169] width 49 height 5
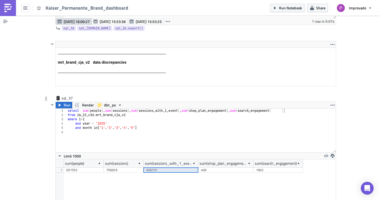
click at [94, 167] on div "651552" at bounding box center [83, 169] width 35 height 5
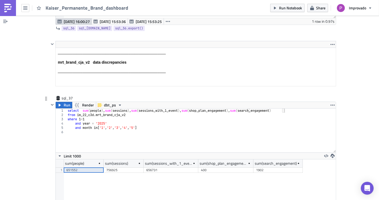
click at [126, 167] on div "756925" at bounding box center [123, 169] width 35 height 5
click at [159, 167] on div "656731" at bounding box center [170, 169] width 49 height 5
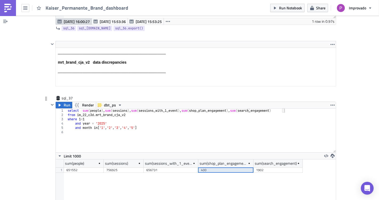
click at [214, 167] on div "400" at bounding box center [226, 169] width 50 height 5
click at [272, 167] on div "1902" at bounding box center [278, 169] width 44 height 5
click at [225, 167] on div "400" at bounding box center [226, 169] width 50 height 5
click at [165, 167] on div "656731" at bounding box center [170, 169] width 49 height 5
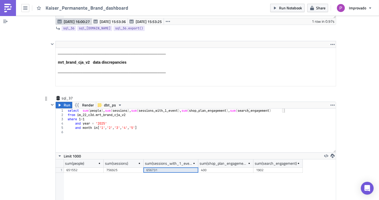
click at [132, 171] on div "sum(people) sum(sessions) sum(sessions_with_1_event) sum(shop_plan_engagement) …" at bounding box center [196, 189] width 280 height 61
click at [113, 131] on div "select sum ( people ) , sum ( sessions ) , sum ( sessions_with_1_event ) , sum …" at bounding box center [201, 134] width 269 height 52
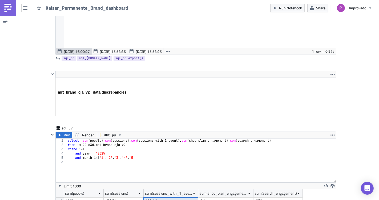
scroll to position [4926, 0]
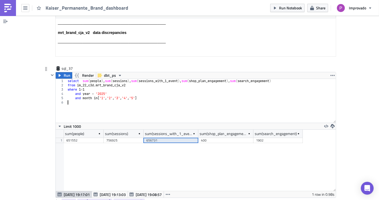
click at [245, 95] on div "select sum ( people ) , sum ( sessions ) , sum ( sessions_with_1_event ) , sum …" at bounding box center [201, 105] width 269 height 52
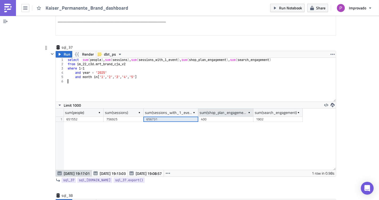
scroll to position [4956, 0]
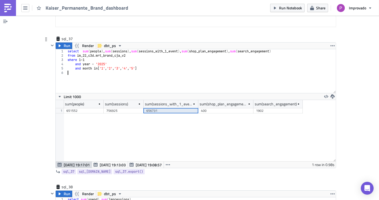
click at [89, 108] on div "651552" at bounding box center [83, 110] width 35 height 5
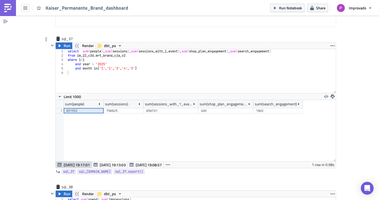
click at [126, 108] on div "756925" at bounding box center [123, 110] width 35 height 5
click at [173, 108] on div "656731" at bounding box center [170, 110] width 49 height 5
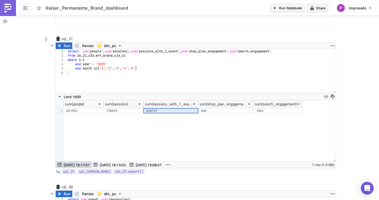
click at [219, 108] on div "400" at bounding box center [226, 110] width 50 height 5
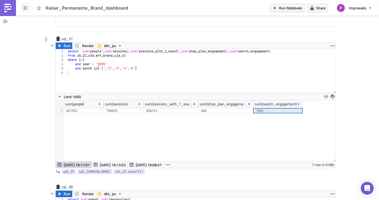
drag, startPoint x: 277, startPoint y: 98, endPoint x: 280, endPoint y: 97, distance: 3.4
click at [279, 108] on div "1902" at bounding box center [278, 110] width 44 height 5
click at [225, 108] on div "400" at bounding box center [226, 110] width 50 height 5
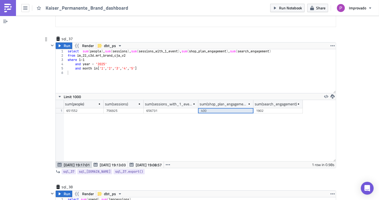
click at [218, 108] on div "400" at bounding box center [226, 110] width 50 height 5
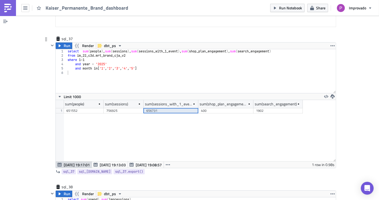
click at [171, 108] on div "656731" at bounding box center [170, 110] width 49 height 5
click at [118, 108] on div "756925" at bounding box center [123, 110] width 35 height 5
click at [77, 108] on div "651552" at bounding box center [83, 110] width 35 height 5
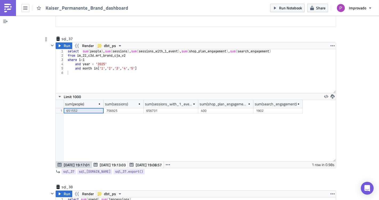
click at [117, 108] on div "756925" at bounding box center [123, 110] width 35 height 5
click at [75, 108] on div "651552" at bounding box center [83, 110] width 35 height 5
click at [118, 108] on div "756925" at bounding box center [123, 110] width 35 height 5
click at [171, 108] on div "656731" at bounding box center [170, 110] width 49 height 5
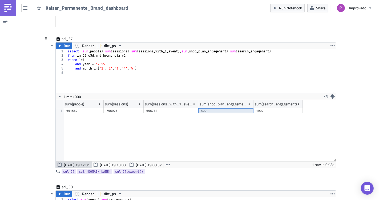
click at [218, 108] on div "400" at bounding box center [226, 110] width 50 height 5
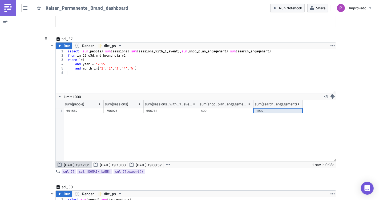
click at [276, 108] on div "1902" at bounding box center [278, 110] width 44 height 5
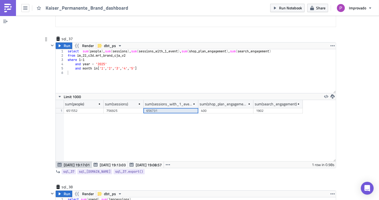
click at [267, 108] on div "1902" at bounding box center [278, 110] width 44 height 5
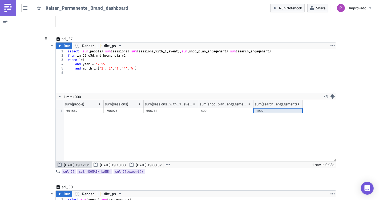
click at [220, 108] on div "400" at bounding box center [226, 110] width 50 height 5
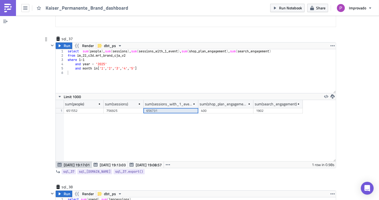
click at [167, 108] on div "656731" at bounding box center [170, 110] width 49 height 5
click at [125, 108] on div "756925" at bounding box center [123, 110] width 35 height 5
click at [86, 108] on div "651552" at bounding box center [83, 110] width 35 height 5
drag, startPoint x: 121, startPoint y: 100, endPoint x: 144, endPoint y: 97, distance: 23.1
click at [122, 108] on div "756925" at bounding box center [123, 110] width 35 height 5
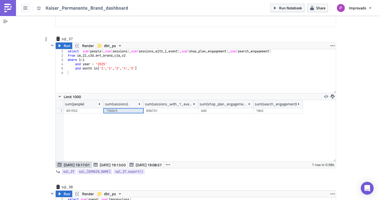
click at [182, 108] on div "656731" at bounding box center [170, 110] width 49 height 5
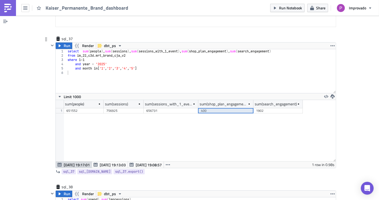
click at [217, 108] on div "400" at bounding box center [226, 110] width 50 height 5
click at [278, 108] on div "1902" at bounding box center [278, 110] width 44 height 5
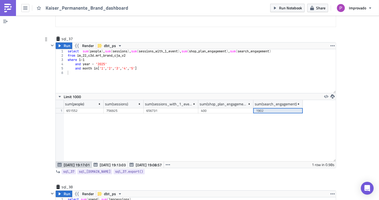
click at [189, 108] on div "656731" at bounding box center [170, 110] width 49 height 5
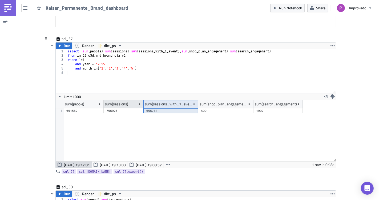
drag, startPoint x: 149, startPoint y: 94, endPoint x: 124, endPoint y: 92, distance: 24.3
click at [148, 100] on div "sum(sessions_with_1_event)" at bounding box center [168, 104] width 47 height 8
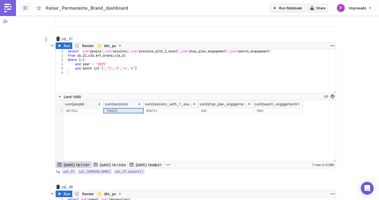
click at [108, 108] on div "756925" at bounding box center [123, 110] width 35 height 5
click at [76, 108] on div "651552" at bounding box center [83, 110] width 35 height 5
click at [113, 108] on div "756925" at bounding box center [123, 110] width 35 height 5
click at [158, 108] on div "656731" at bounding box center [170, 110] width 49 height 5
click at [208, 108] on div "400" at bounding box center [226, 110] width 50 height 5
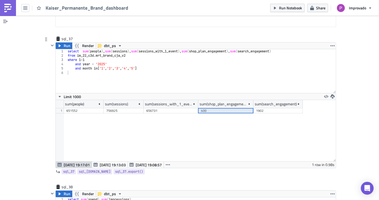
click at [269, 108] on div "1902" at bounding box center [278, 110] width 44 height 5
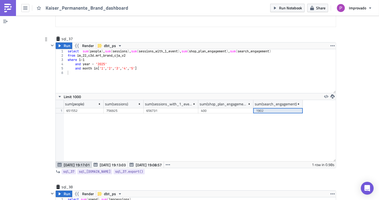
click at [224, 108] on div "400" at bounding box center [226, 110] width 50 height 5
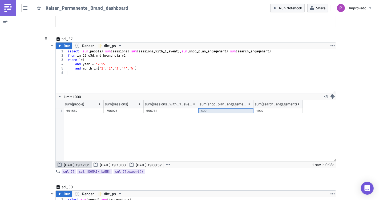
click at [170, 108] on div "656731" at bounding box center [170, 110] width 49 height 5
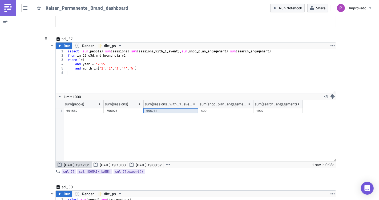
click at [119, 108] on div "756925" at bounding box center [123, 110] width 35 height 5
click at [73, 108] on div "651552" at bounding box center [83, 110] width 35 height 5
click at [114, 108] on div "756925" at bounding box center [123, 110] width 35 height 5
click at [160, 108] on div "656731" at bounding box center [170, 110] width 49 height 5
click at [218, 108] on div "400" at bounding box center [226, 110] width 50 height 5
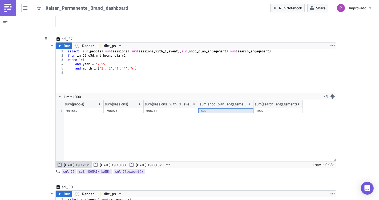
click at [269, 108] on div "1902" at bounding box center [278, 110] width 44 height 5
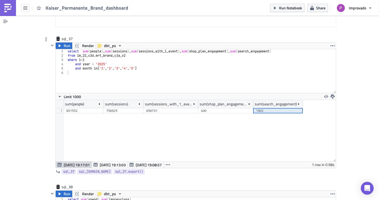
click at [204, 108] on div "400" at bounding box center [226, 110] width 50 height 5
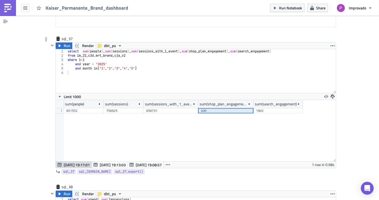
click at [149, 108] on div "656731" at bounding box center [170, 110] width 49 height 5
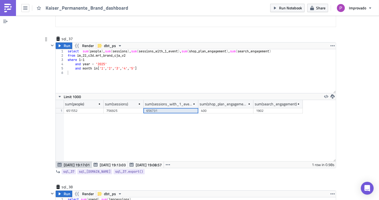
click at [124, 108] on div "756925" at bounding box center [123, 110] width 35 height 5
click at [79, 108] on div "651552" at bounding box center [83, 110] width 35 height 5
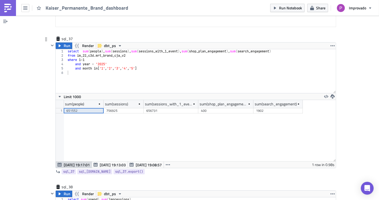
click at [113, 108] on div "756925" at bounding box center [123, 110] width 35 height 5
click at [152, 108] on div "656731" at bounding box center [170, 110] width 49 height 5
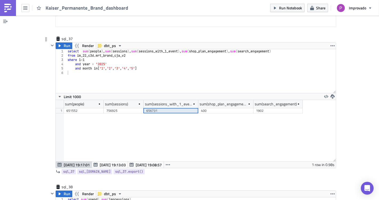
click at [216, 108] on div "400" at bounding box center [226, 110] width 50 height 5
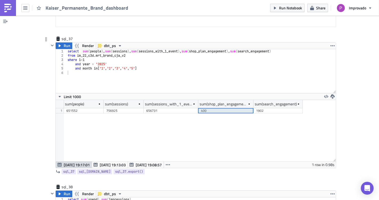
click at [272, 108] on div "1902" at bounding box center [278, 110] width 44 height 5
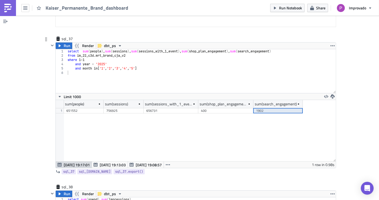
click at [220, 108] on div "400" at bounding box center [226, 110] width 50 height 5
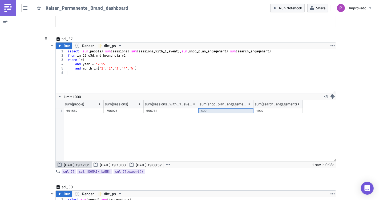
click at [170, 108] on div "656731" at bounding box center [170, 110] width 49 height 5
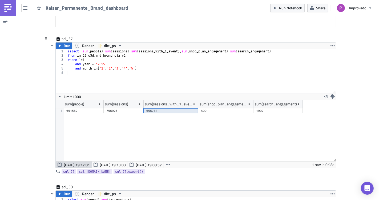
click at [127, 108] on div "756925" at bounding box center [123, 110] width 35 height 5
click at [87, 108] on div "651552" at bounding box center [83, 110] width 35 height 5
click at [132, 108] on div "756925" at bounding box center [123, 110] width 35 height 5
click at [170, 108] on div "656731" at bounding box center [170, 110] width 49 height 5
click at [217, 108] on div "400" at bounding box center [226, 110] width 50 height 5
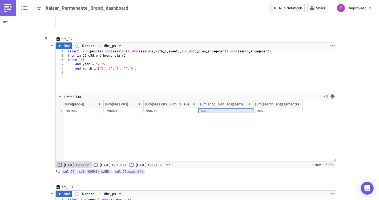
click at [268, 108] on div "1902" at bounding box center [278, 110] width 44 height 5
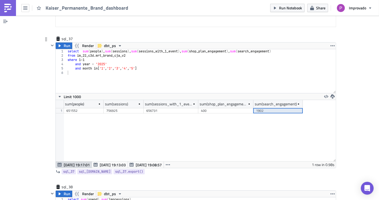
click at [228, 105] on div "sum(people) sum(sessions) sum(sessions_with_1_event) sum(shop_plan_engagement) …" at bounding box center [196, 130] width 280 height 61
click at [143, 135] on div "sum(people) sum(sessions) sum(sessions_with_1_event) sum(shop_plan_engagement) …" at bounding box center [196, 130] width 280 height 61
click at [128, 116] on div "sum(people) sum(sessions) sum(sessions_with_1_event) sum(shop_plan_engagement) …" at bounding box center [196, 130] width 280 height 61
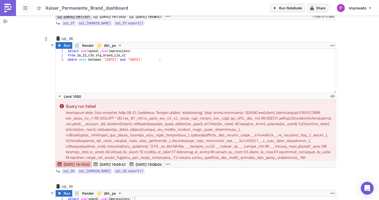
scroll to position [0, 0]
click at [101, 49] on div "select sum ( spend ) , sum ( impressions ) from im_22_c3d . stg_brand_cja_v2 wh…" at bounding box center [201, 75] width 269 height 52
type textarea "from im_22_[DOMAIN_NAME]_brand_cja_v2"
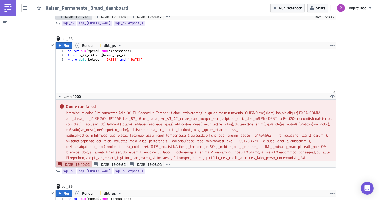
drag, startPoint x: 79, startPoint y: 185, endPoint x: 143, endPoint y: 184, distance: 63.5
type textarea "select"
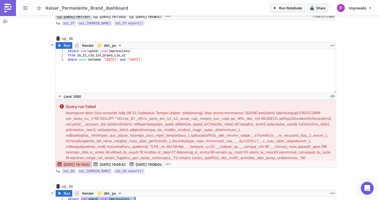
scroll to position [0, 1]
drag, startPoint x: 133, startPoint y: 38, endPoint x: 78, endPoint y: 38, distance: 55.5
click at [78, 49] on div "select sum ( spend ) , sum ( impressions ) from im_22_c3d . int_brand_cja_v2 wh…" at bounding box center [201, 75] width 269 height 52
type textarea "select *"
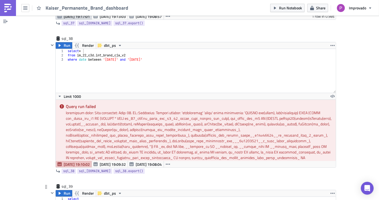
type textarea "select *"
click at [253, 49] on div "select * from im_22_c3d . int_brand_cja_v2 where date between '[DATE]' and '[DA…" at bounding box center [201, 75] width 269 height 52
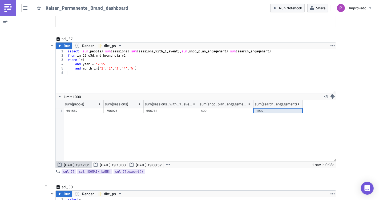
scroll to position [5045, 0]
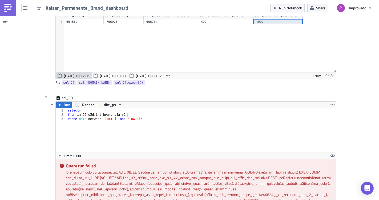
click at [241, 132] on div "select * from im_22_c3d . int_brand_cja_v2 where date between '[DATE]' and '[DA…" at bounding box center [201, 134] width 269 height 52
type textarea "where date between '[DATE]' and '[DATE]'"
click at [268, 120] on div "select * from im_22_c3d . int_brand_cja_v2 where date between '[DATE]' and '[DA…" at bounding box center [201, 134] width 269 height 52
